Goal: Task Accomplishment & Management: Complete application form

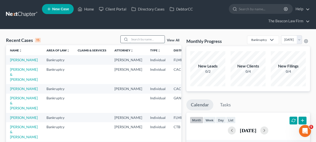
click at [147, 39] on input "search" at bounding box center [147, 39] width 35 height 7
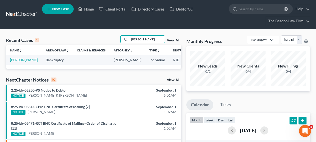
type input "[PERSON_NAME]"
click at [17, 62] on td "[PERSON_NAME]" at bounding box center [24, 59] width 36 height 9
click at [17, 59] on link "[PERSON_NAME]" at bounding box center [24, 60] width 28 height 4
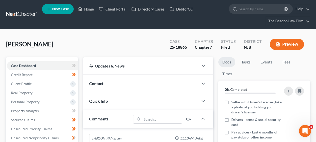
scroll to position [157, 0]
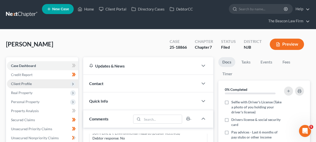
click at [50, 85] on span "Client Profile" at bounding box center [42, 83] width 71 height 9
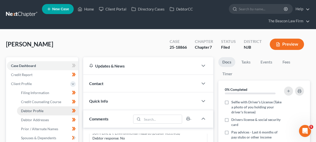
click at [51, 112] on link "Debtor Profile" at bounding box center [47, 110] width 61 height 9
select select "0"
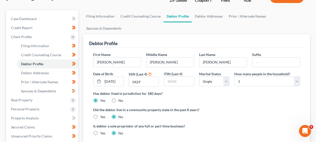
scroll to position [59, 0]
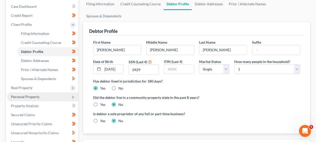
click at [42, 95] on span "Personal Property" at bounding box center [42, 96] width 71 height 9
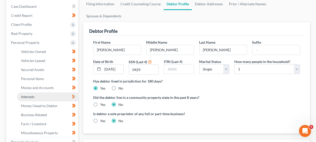
click at [43, 95] on link "Interests" at bounding box center [47, 96] width 61 height 9
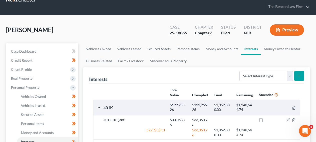
scroll to position [14, 0]
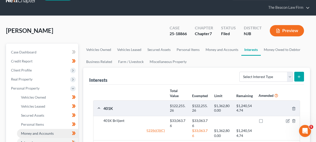
click at [50, 132] on span "Money and Accounts" at bounding box center [37, 133] width 33 height 4
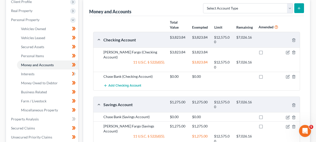
scroll to position [81, 0]
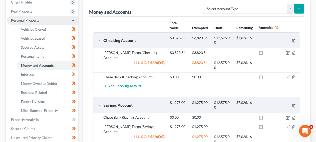
click at [50, 17] on span "Personal Property" at bounding box center [42, 20] width 71 height 9
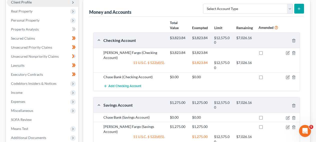
click at [53, 4] on span "Client Profile" at bounding box center [42, 2] width 71 height 9
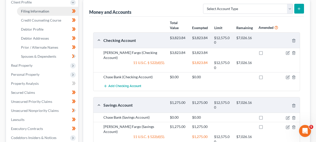
click at [52, 13] on link "Filing Information" at bounding box center [47, 11] width 61 height 9
select select "1"
select select "0"
select select "11"
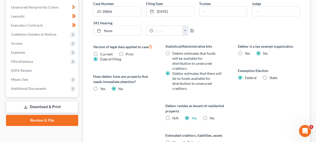
scroll to position [222, 0]
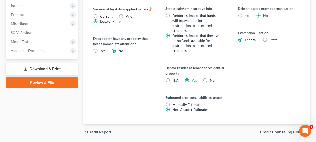
drag, startPoint x: 319, startPoint y: 88, endPoint x: 5, endPoint y: 0, distance: 326.4
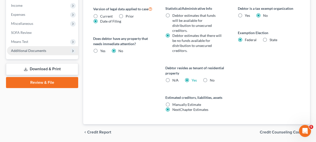
click at [38, 50] on span "Additional Documents" at bounding box center [28, 50] width 35 height 4
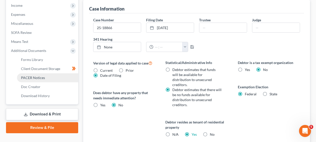
click at [37, 73] on link "PACER Notices" at bounding box center [47, 77] width 61 height 9
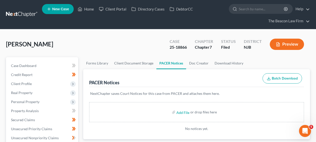
scroll to position [137, 0]
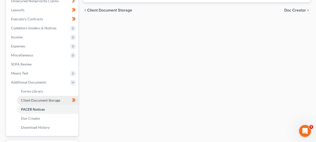
click at [25, 97] on link "Client Document Storage" at bounding box center [47, 100] width 61 height 9
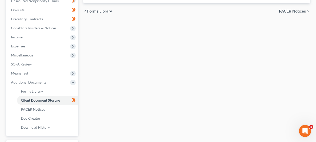
scroll to position [136, 0]
select select "9"
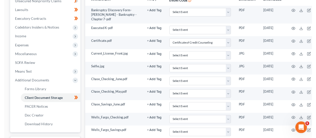
scroll to position [0, 0]
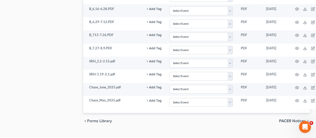
scroll to position [833, 0]
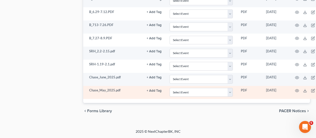
click at [103, 89] on td "Chase_May_2025.pdf" at bounding box center [113, 92] width 60 height 13
click at [297, 91] on icon "button" at bounding box center [297, 91] width 4 height 4
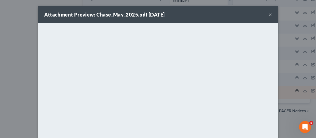
scroll to position [829, 0]
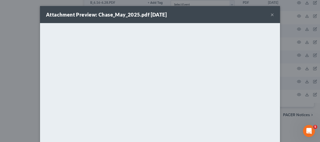
click at [272, 15] on div "Attachment Preview: Chase_May_2025.pdf [DATE] ×" at bounding box center [160, 14] width 240 height 17
click at [271, 15] on button "×" at bounding box center [273, 15] width 4 height 6
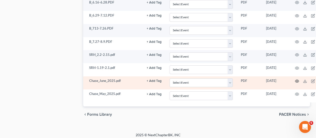
click at [299, 81] on icon "button" at bounding box center [297, 81] width 4 height 4
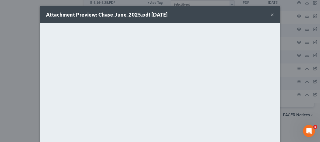
click at [271, 16] on button "×" at bounding box center [273, 15] width 4 height 6
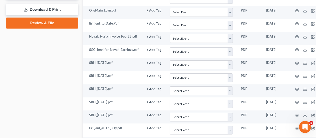
scroll to position [191, 0]
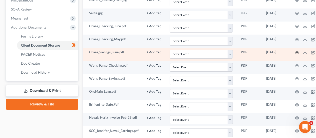
click at [297, 53] on circle "button" at bounding box center [297, 52] width 1 height 1
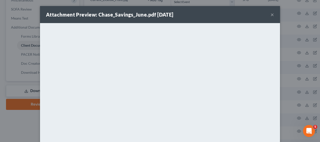
click at [13, 122] on div "Attachment Preview: Chase_Savings_June.pdf [DATE] × <object ng-attr-data='[URL]…" at bounding box center [160, 71] width 320 height 142
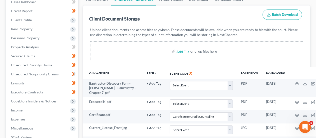
scroll to position [49, 0]
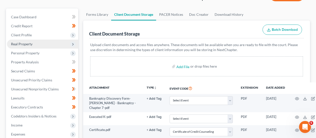
click at [55, 46] on span "Real Property" at bounding box center [42, 44] width 71 height 9
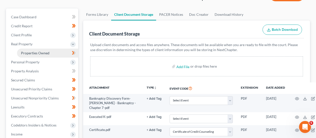
click at [55, 50] on link "Properties Owned" at bounding box center [47, 53] width 61 height 9
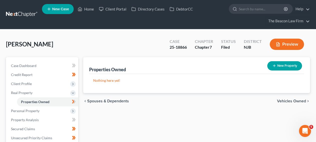
click at [17, 17] on link at bounding box center [22, 14] width 32 height 9
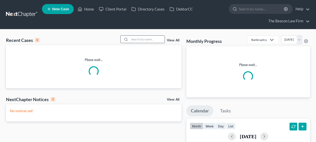
click at [147, 40] on input "search" at bounding box center [147, 39] width 35 height 7
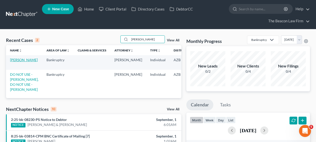
type input "madeline"
click at [19, 62] on link "Mosley, Madeline" at bounding box center [24, 60] width 28 height 4
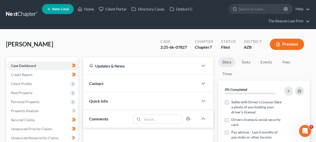
click at [35, 43] on span "Mosley, Madeline" at bounding box center [29, 43] width 47 height 7
click at [15, 44] on span "Mosley, Madeline" at bounding box center [29, 43] width 47 height 7
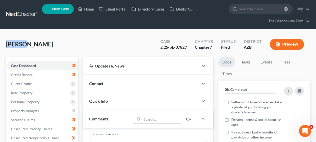
copy span "Mosley"
click at [183, 47] on div "2:25-bk-07827" at bounding box center [174, 47] width 27 height 6
copy div "07827"
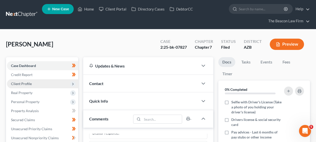
click at [50, 82] on span "Client Profile" at bounding box center [42, 83] width 71 height 9
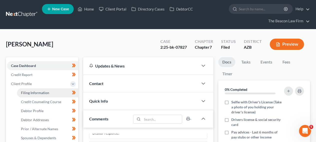
click at [48, 90] on span "Filing Information" at bounding box center [35, 92] width 28 height 4
select select "1"
select select "0"
select select "9"
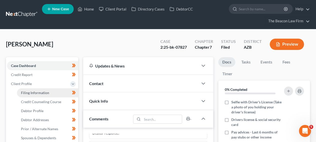
select select "3"
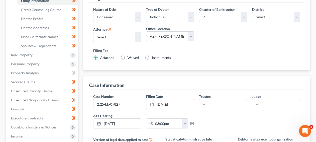
scroll to position [119, 0]
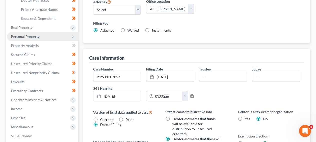
click at [31, 39] on span "Personal Property" at bounding box center [42, 36] width 71 height 9
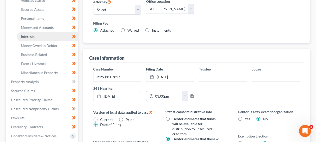
click at [36, 35] on link "Interests" at bounding box center [47, 36] width 61 height 9
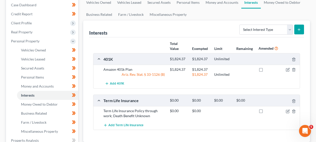
scroll to position [72, 0]
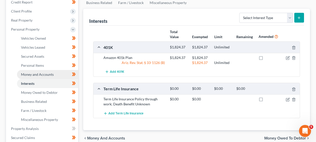
click at [39, 73] on span "Money and Accounts" at bounding box center [37, 74] width 33 height 4
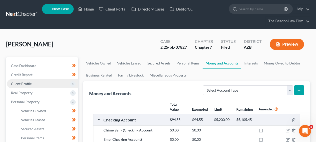
click at [35, 85] on span "Client Profile" at bounding box center [42, 83] width 71 height 9
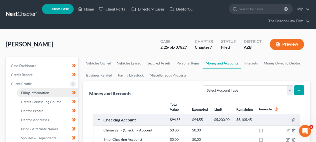
click at [34, 93] on span "Filing Information" at bounding box center [35, 92] width 28 height 4
select select "1"
select select "0"
select select "4"
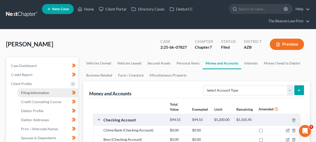
select select "17"
select select "9"
select select "3"
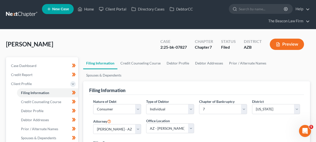
scroll to position [137, 0]
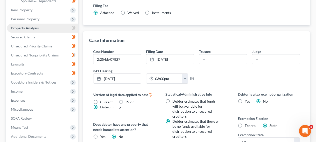
click at [40, 24] on link "Property Analysis" at bounding box center [42, 28] width 71 height 9
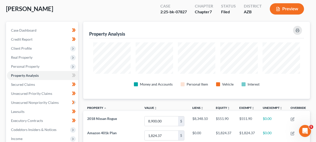
scroll to position [46, 0]
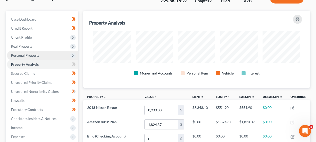
click at [42, 58] on span "Personal Property" at bounding box center [42, 55] width 71 height 9
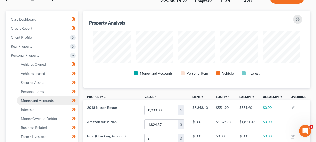
click at [40, 103] on link "Money and Accounts" at bounding box center [47, 100] width 61 height 9
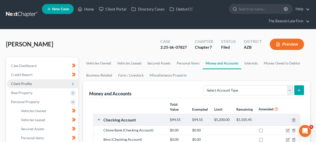
click at [16, 85] on span "Client Profile" at bounding box center [21, 83] width 21 height 4
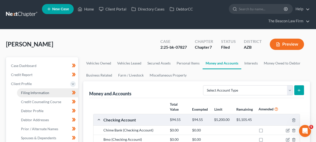
click at [17, 94] on link "Filing Information" at bounding box center [47, 92] width 61 height 9
select select "1"
select select "0"
select select "4"
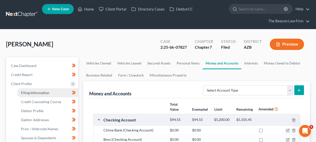
select select "17"
select select "9"
select select "3"
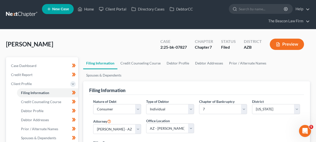
scroll to position [137, 0]
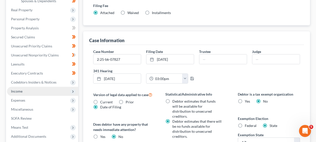
click at [41, 89] on span "Income" at bounding box center [42, 91] width 71 height 9
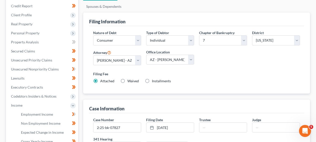
scroll to position [0, 0]
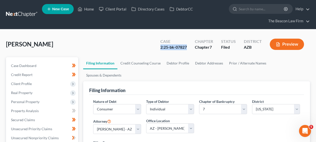
drag, startPoint x: 189, startPoint y: 47, endPoint x: 149, endPoint y: 47, distance: 39.5
click at [149, 47] on div "Mosley, Madeline Upgraded Case 2:25-bk-07827 Chapter Chapter 7 Status Filed Dis…" at bounding box center [158, 46] width 304 height 22
click at [169, 47] on div "2:25-bk-07827" at bounding box center [174, 47] width 27 height 6
click at [180, 47] on div "2:25-bk-07827" at bounding box center [174, 47] width 27 height 6
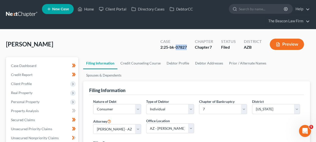
copy div "07827"
